Goal: Navigation & Orientation: Find specific page/section

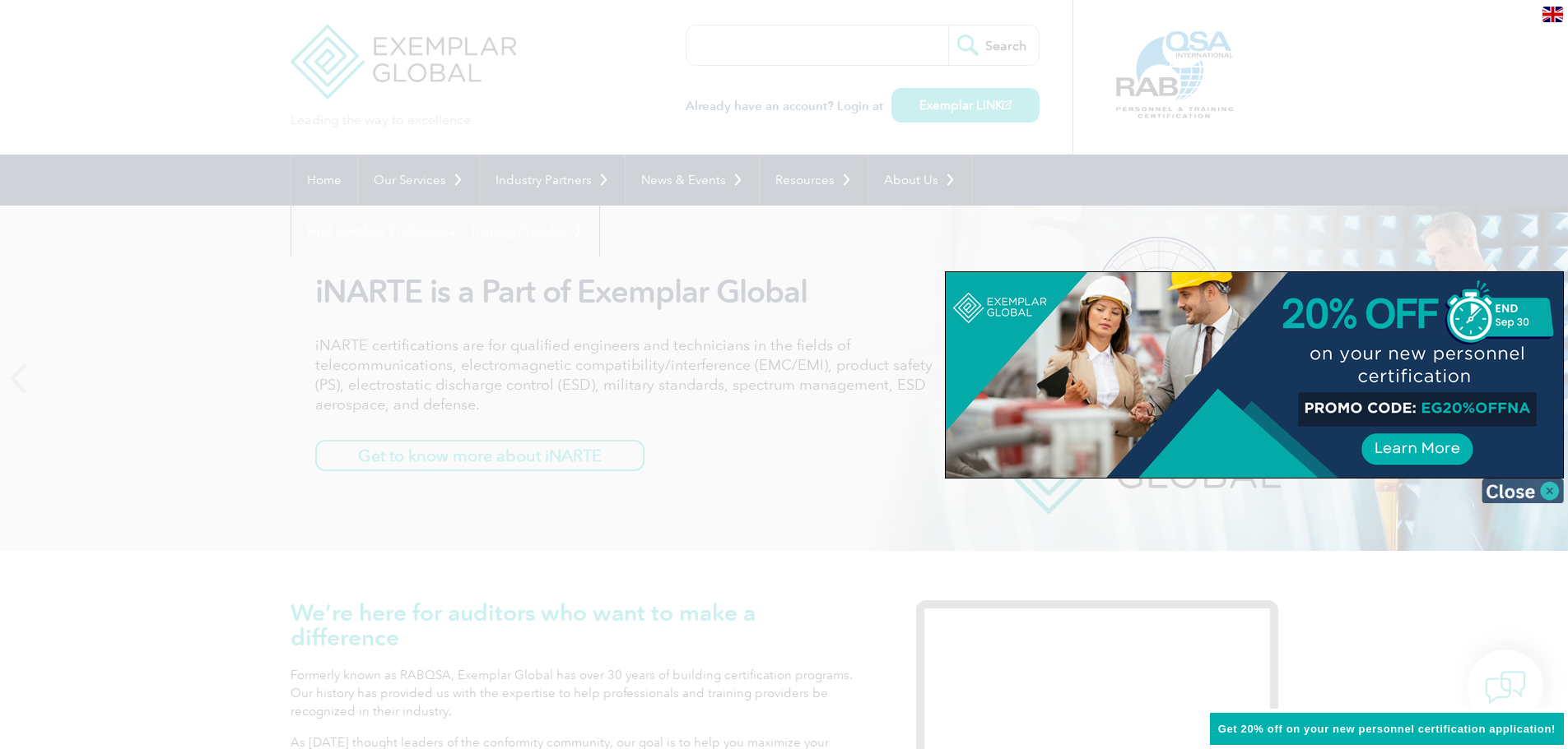
click at [1520, 494] on img at bounding box center [1522, 490] width 82 height 25
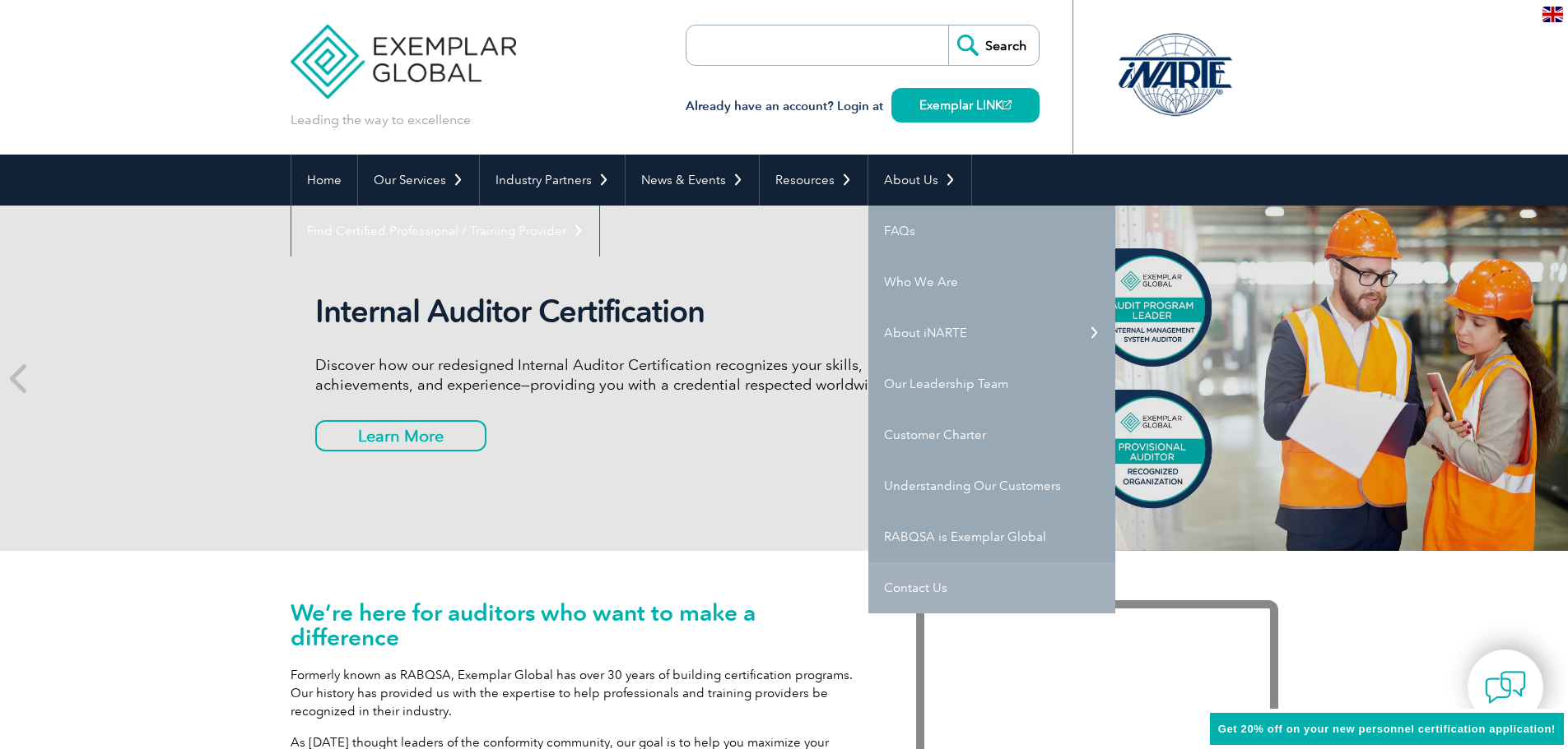
click at [928, 578] on link "Contact Us" at bounding box center [991, 588] width 247 height 51
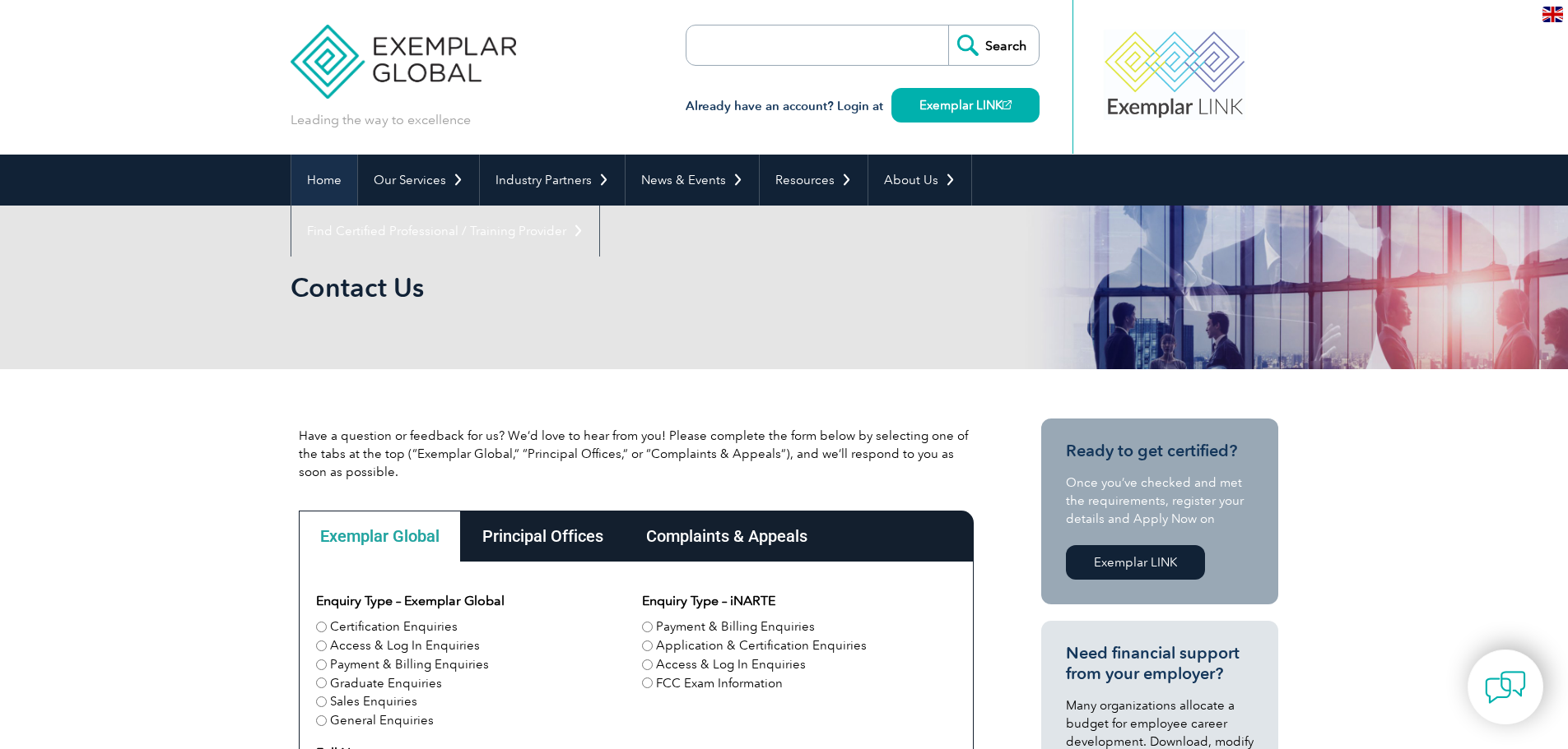
click at [331, 183] on link "Home" at bounding box center [325, 180] width 66 height 51
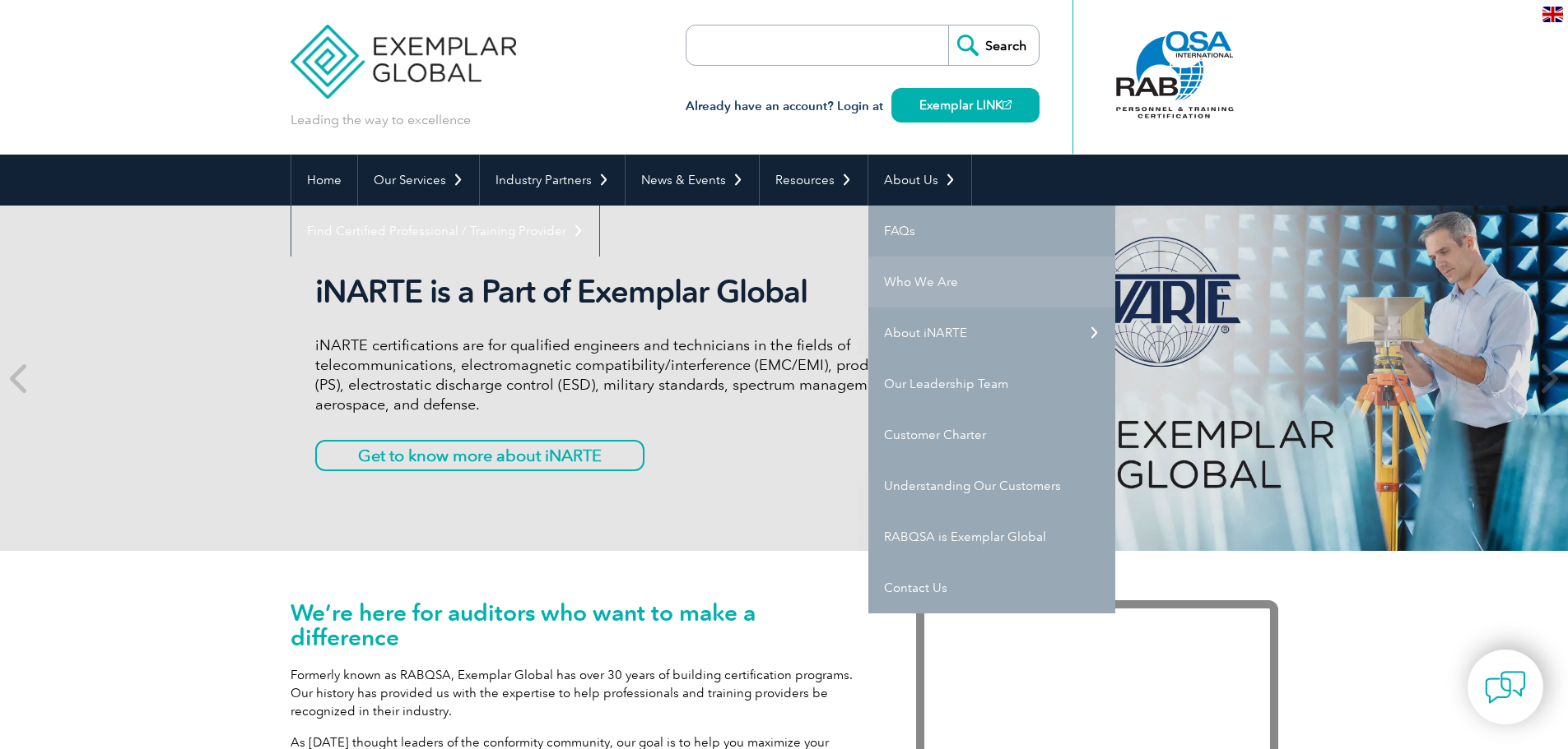
click at [939, 293] on link "Who We Are" at bounding box center [991, 282] width 247 height 51
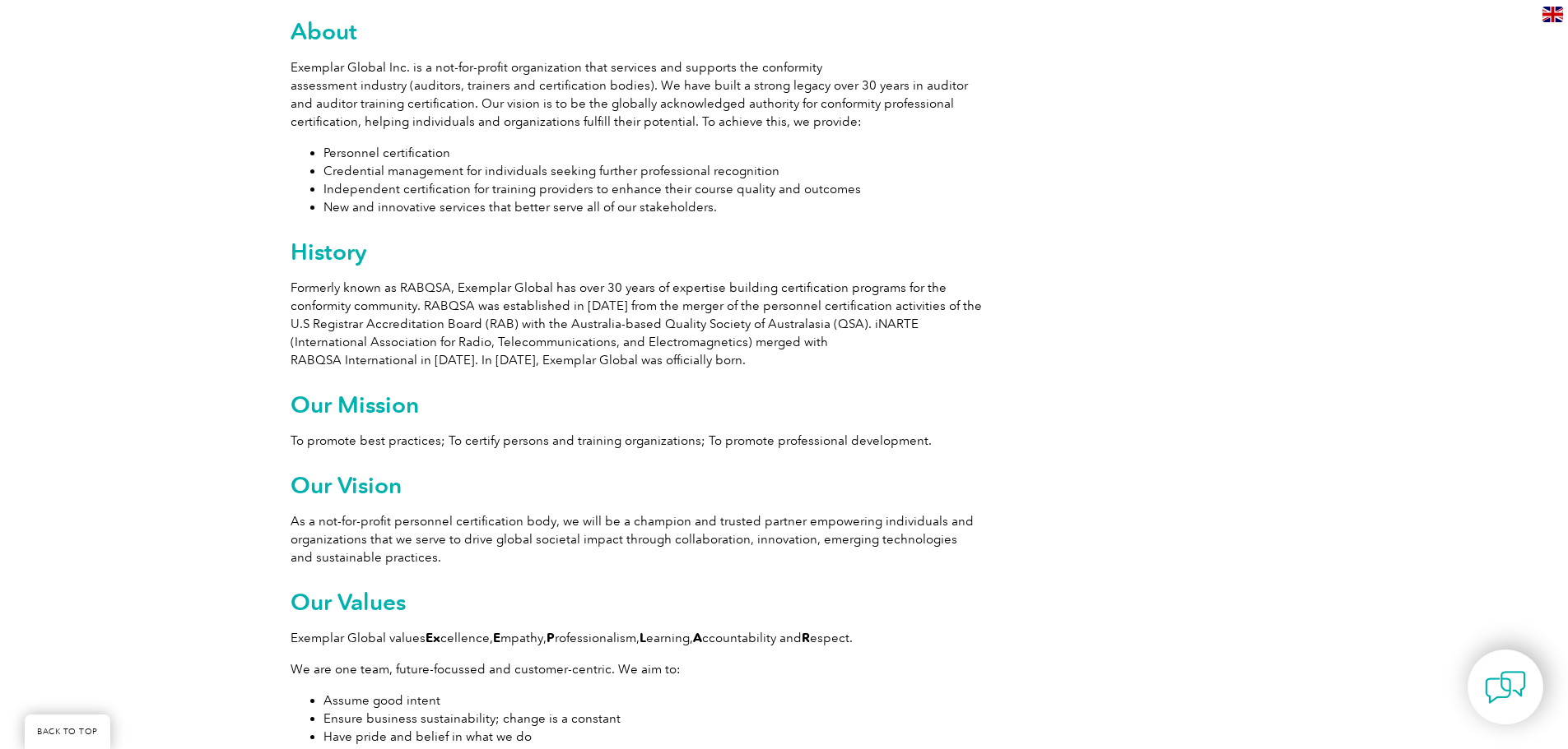
scroll to position [987, 0]
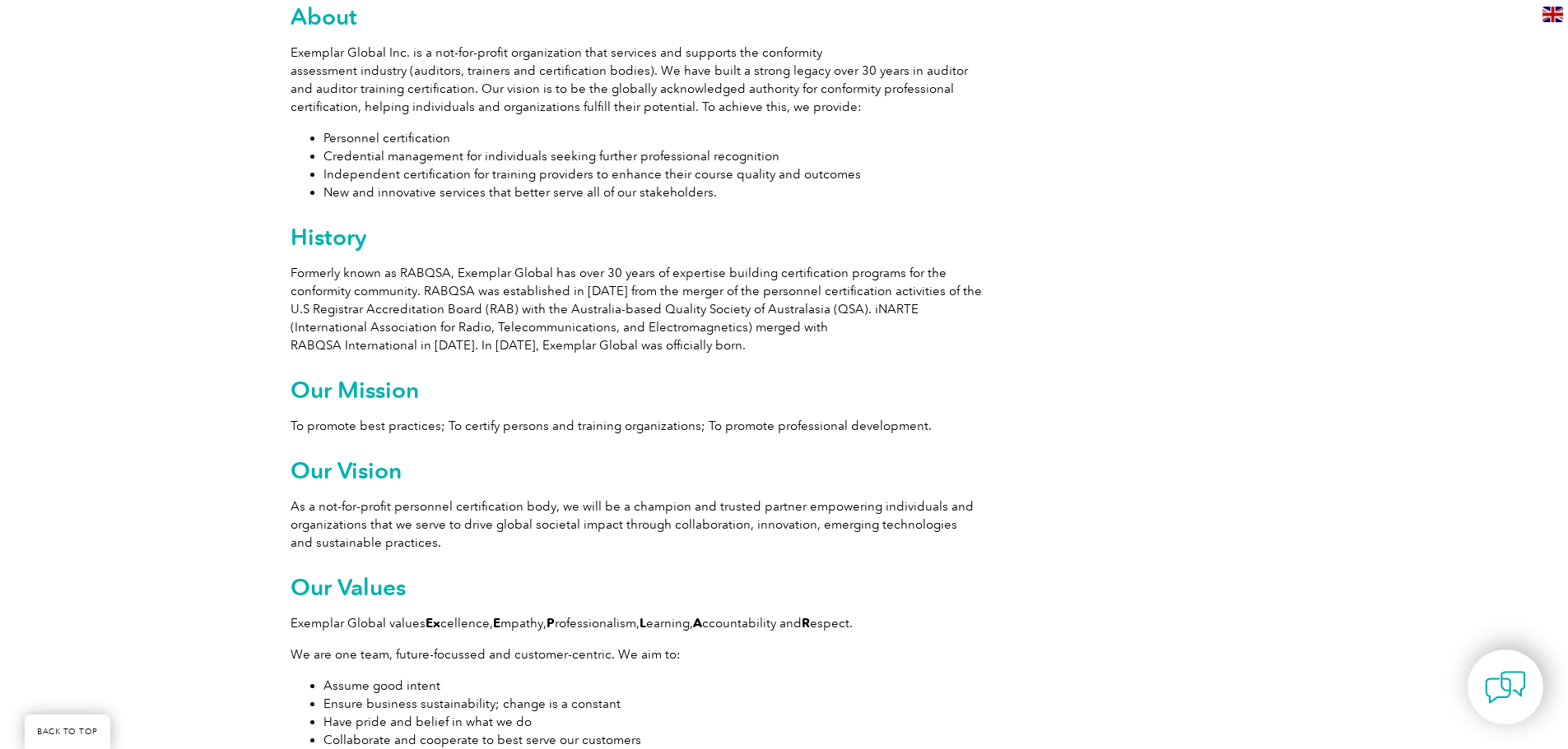
drag, startPoint x: 770, startPoint y: 286, endPoint x: 752, endPoint y: 300, distance: 22.8
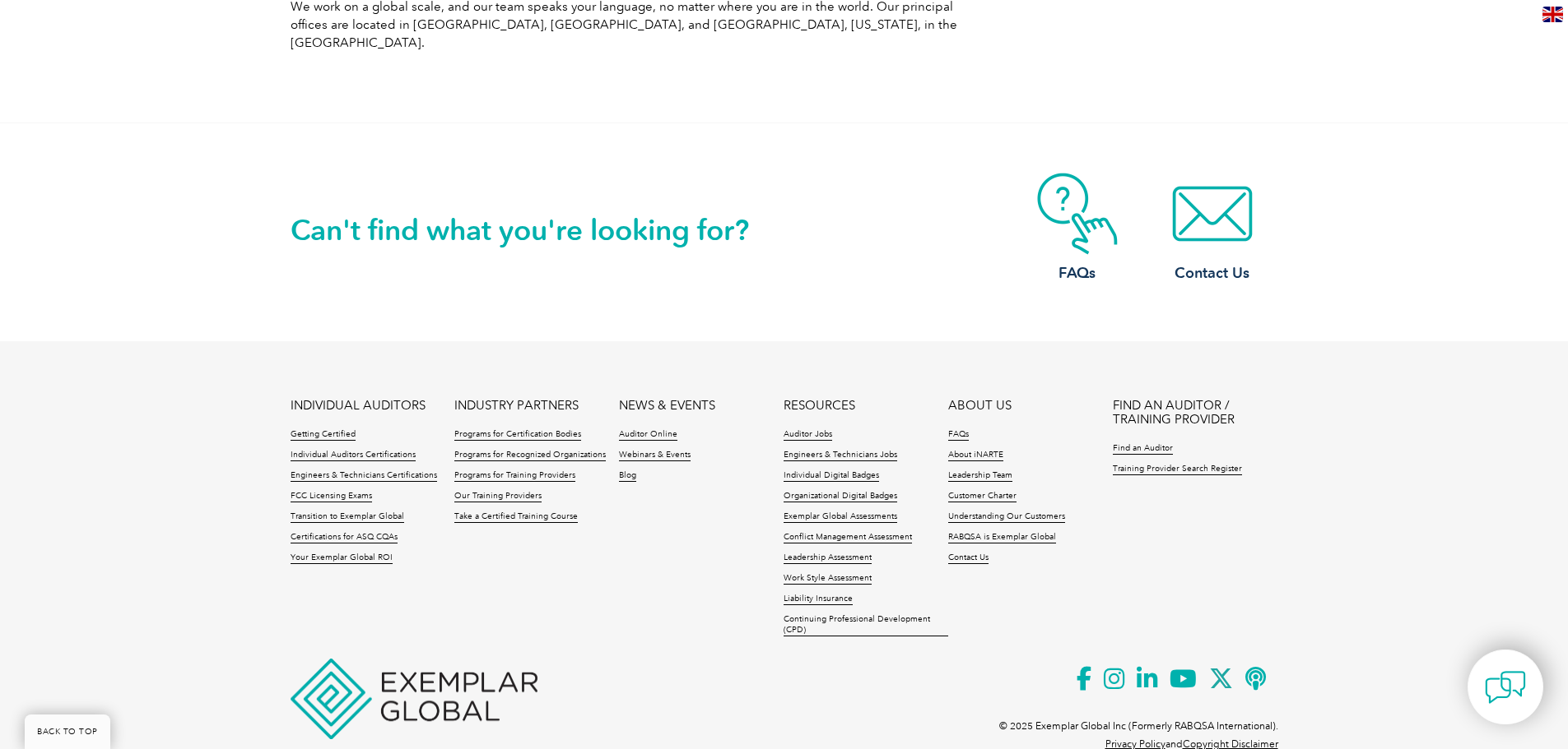
scroll to position [2899, 0]
